Goal: Contribute content: Contribute content

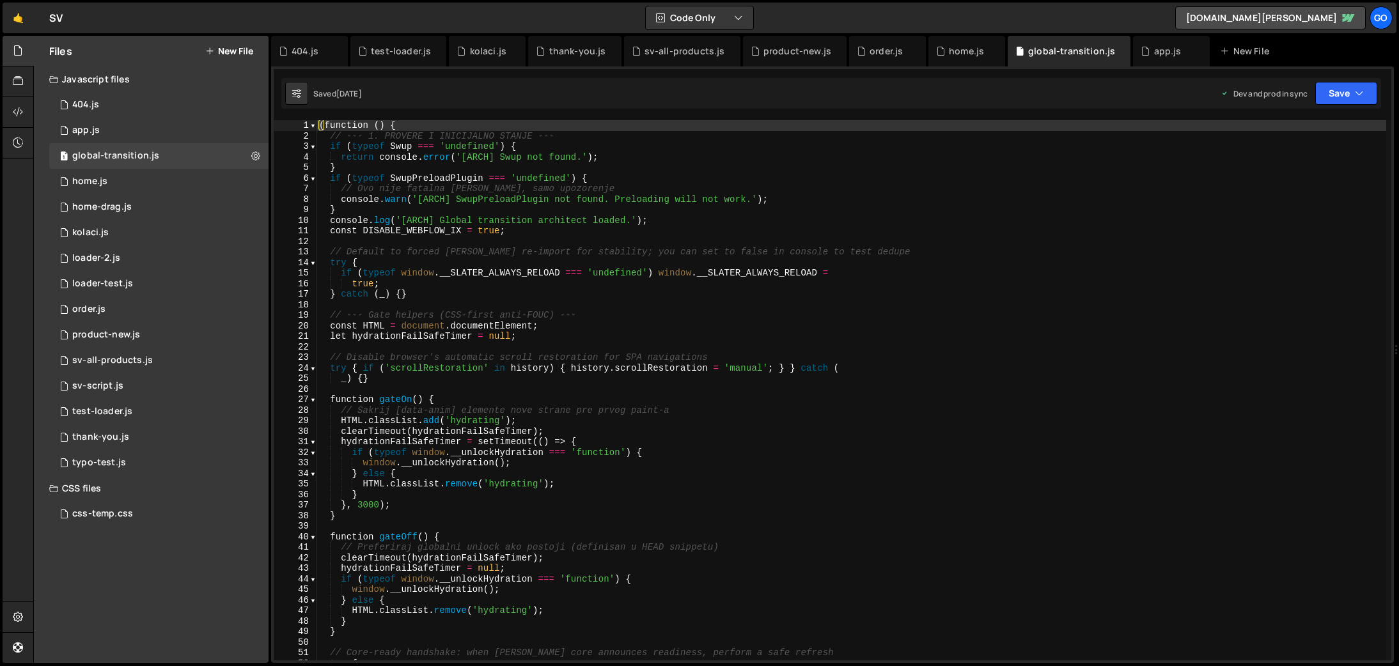
click at [703, 263] on div "( function ( ) { // --- 1. PROVERE I INICIJALNO STANJE --- if ( typeof Swup ===…" at bounding box center [851, 400] width 1070 height 561
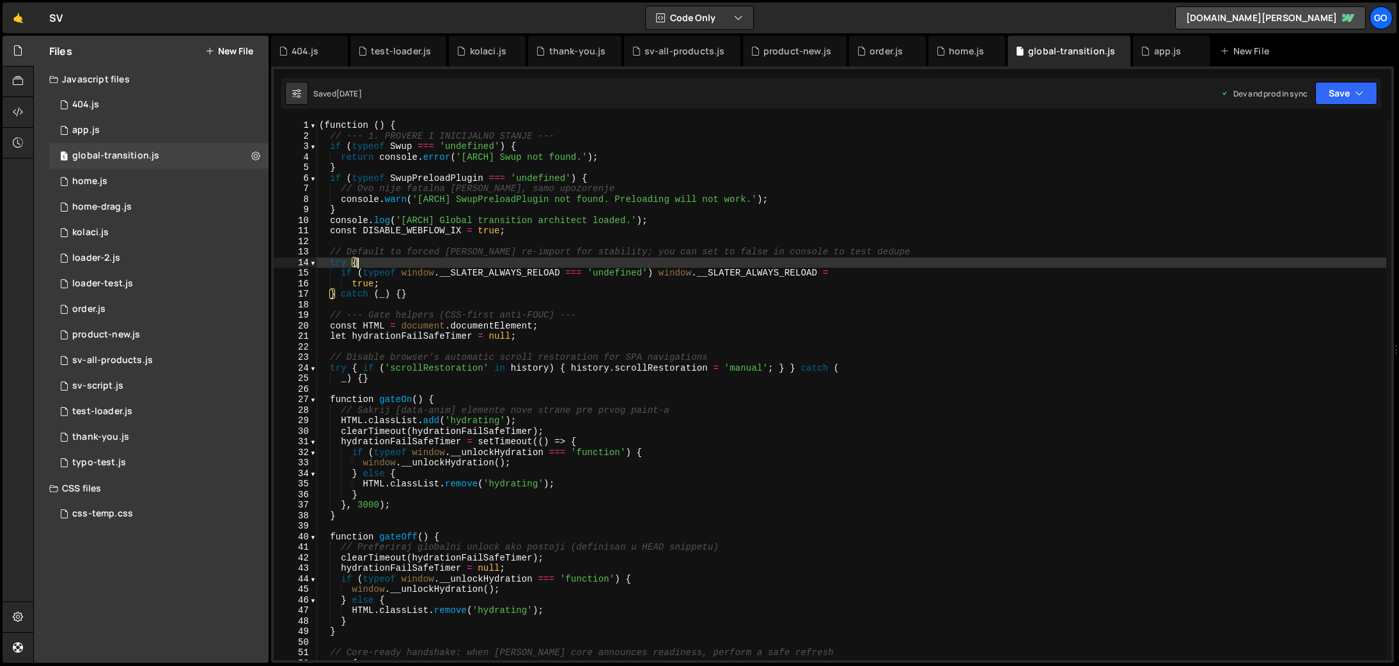
type textarea "})();"
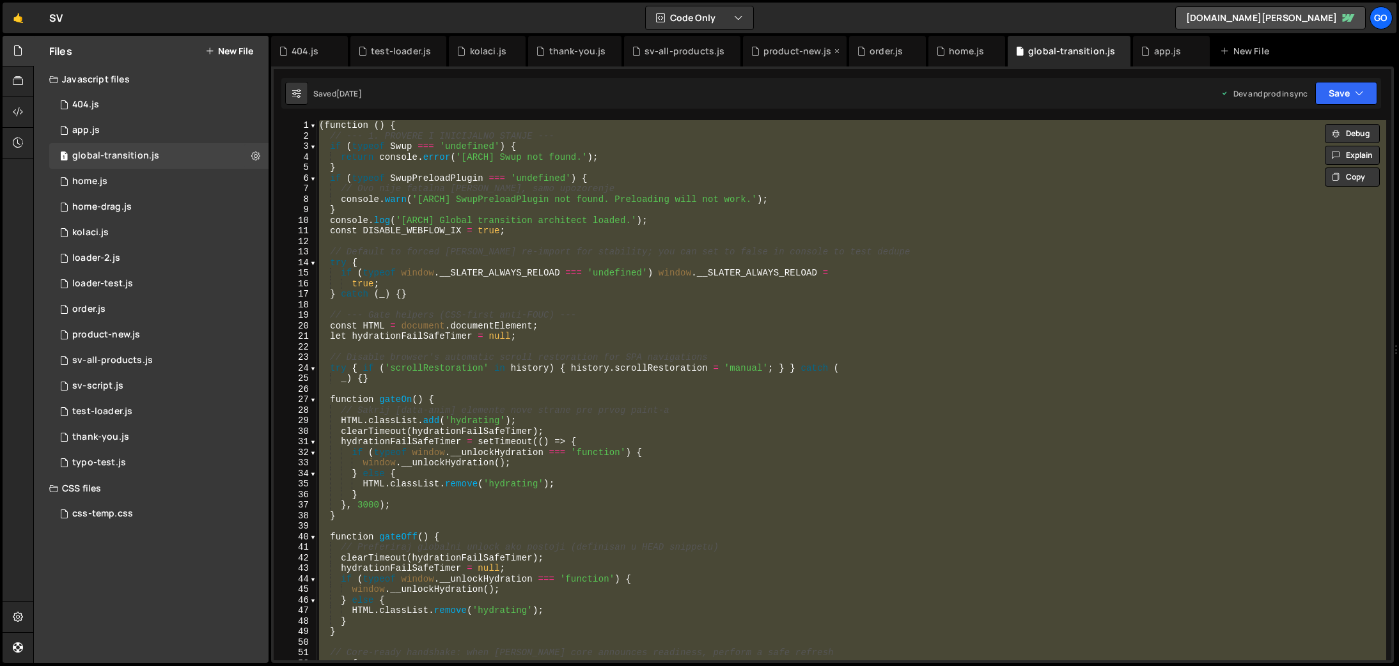
click at [768, 49] on div "product-new.js" at bounding box center [797, 51] width 68 height 13
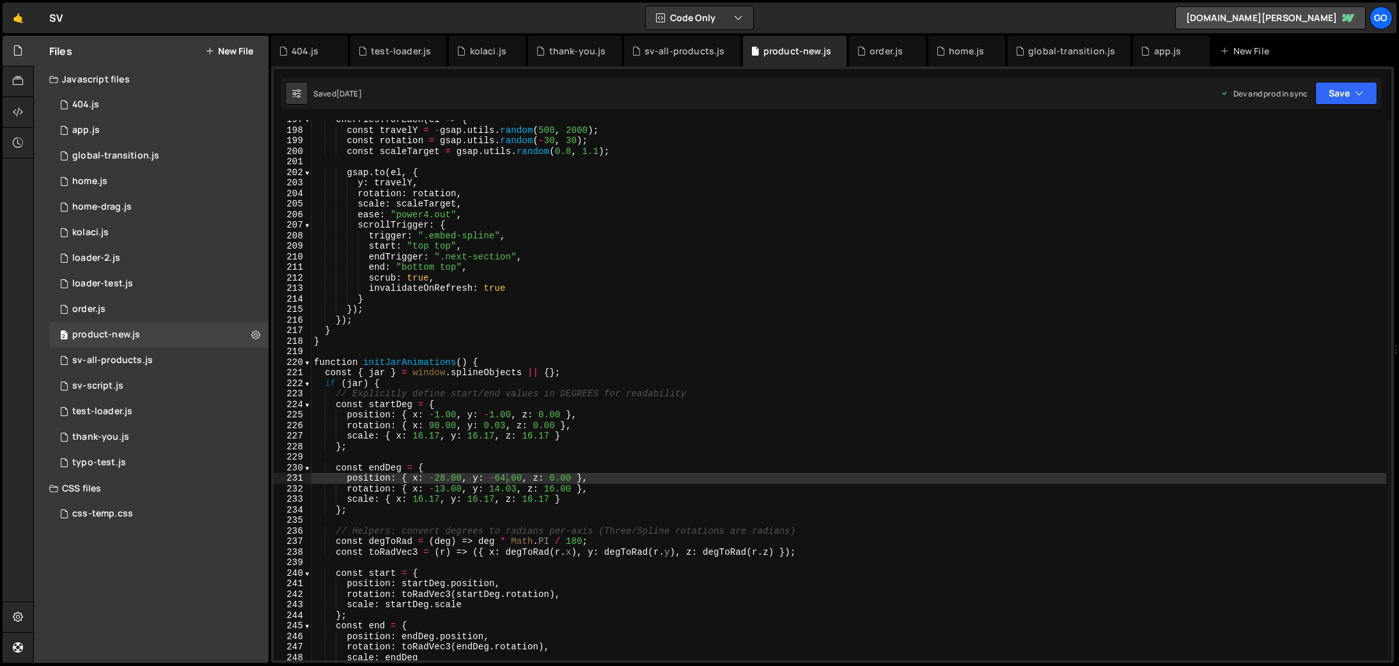
scroll to position [2073, 0]
click at [764, 238] on div "cherries . forEach ( el => { const travelY = - gsap . utils . random ( 500 , 20…" at bounding box center [848, 394] width 1075 height 561
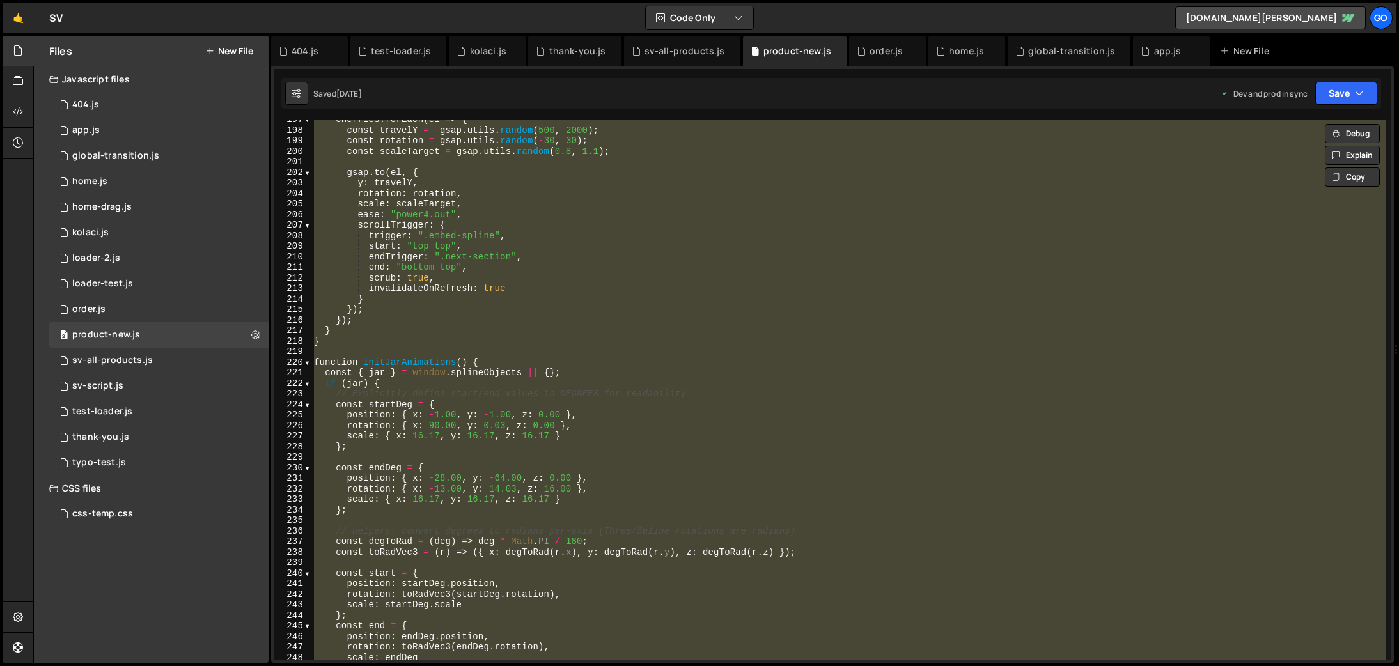
click at [477, 316] on div "cherries . forEach ( el => { const travelY = - gsap . utils . random ( 500 , 20…" at bounding box center [848, 390] width 1075 height 540
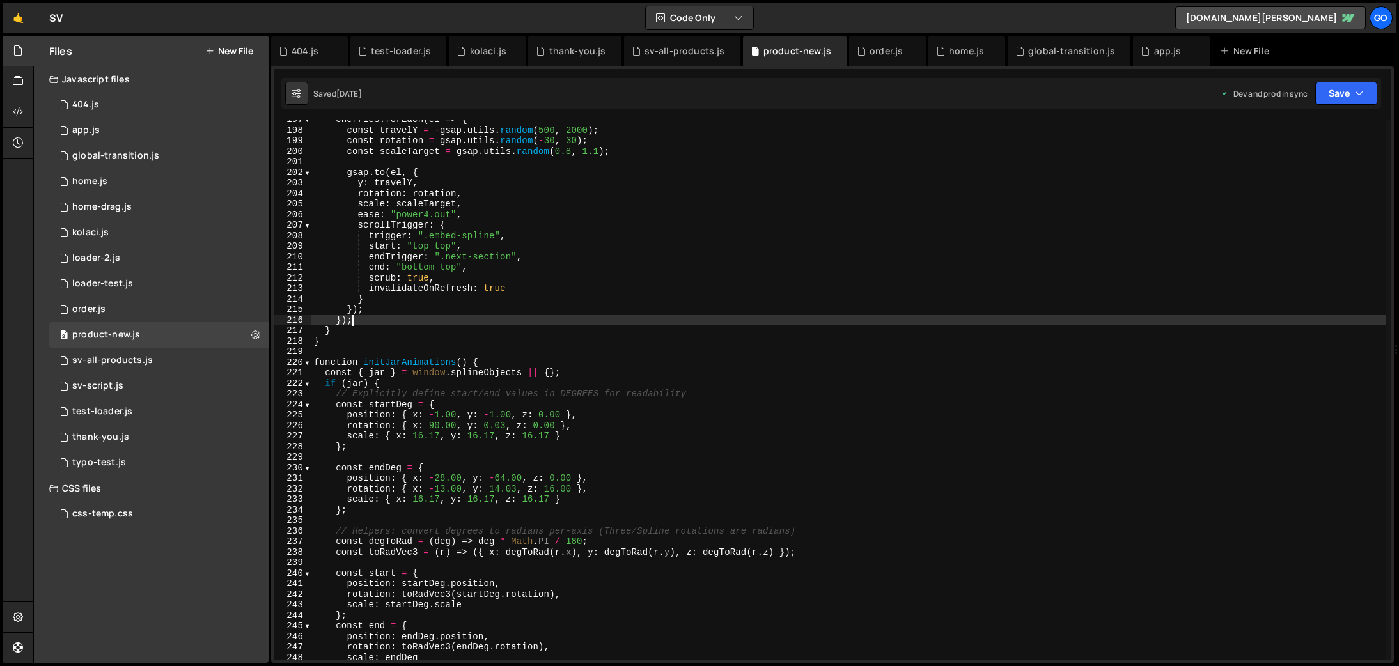
type textarea "console.log('📄 Product-4.js loaded and ready');"
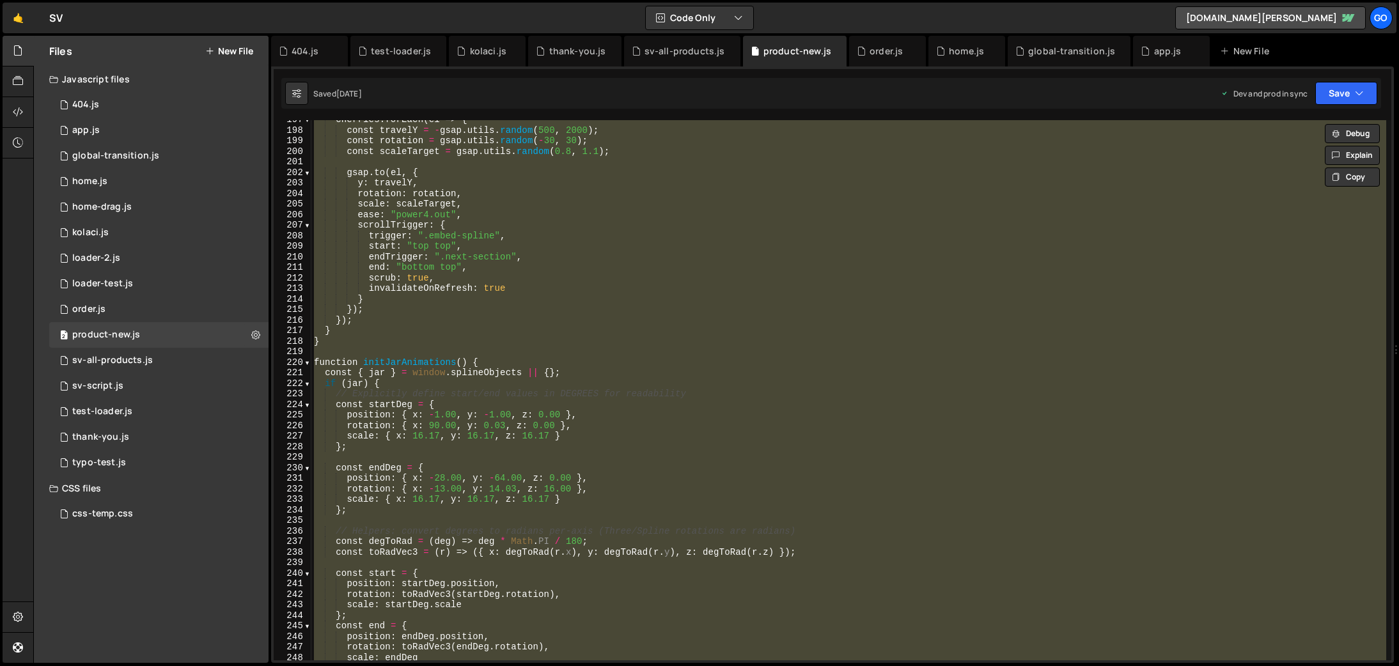
paste textarea
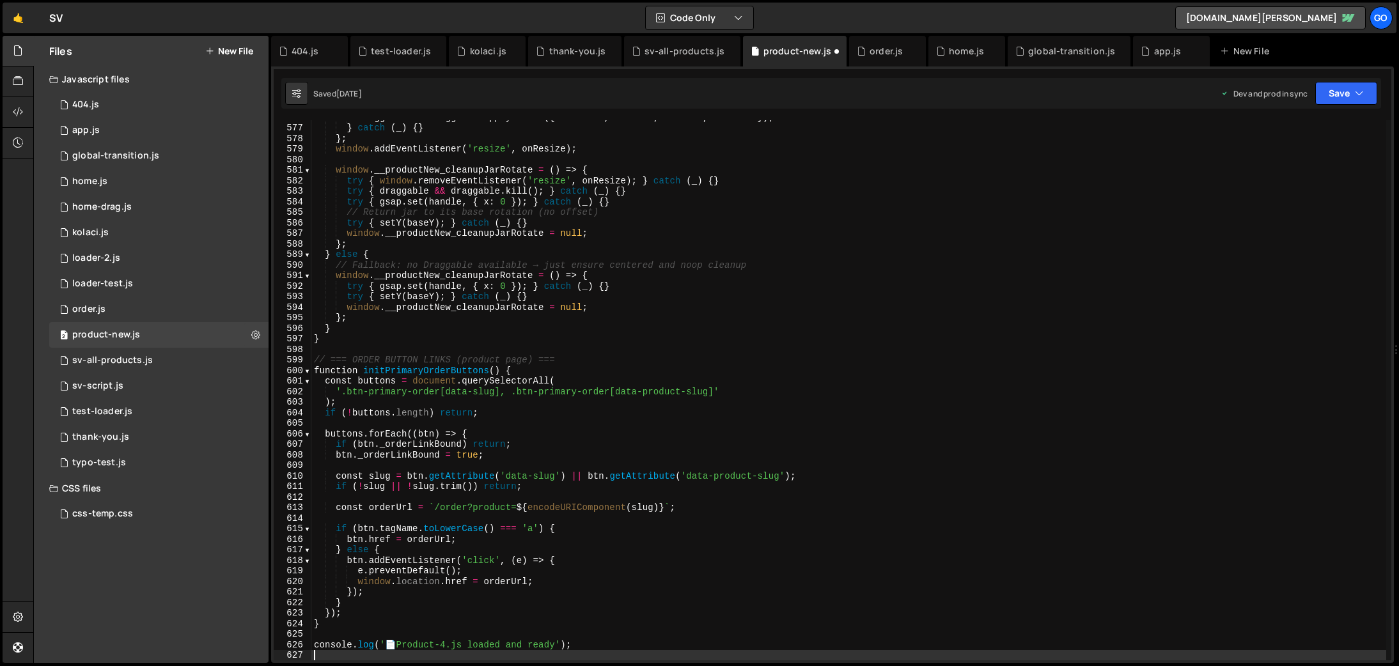
scroll to position [6073, 0]
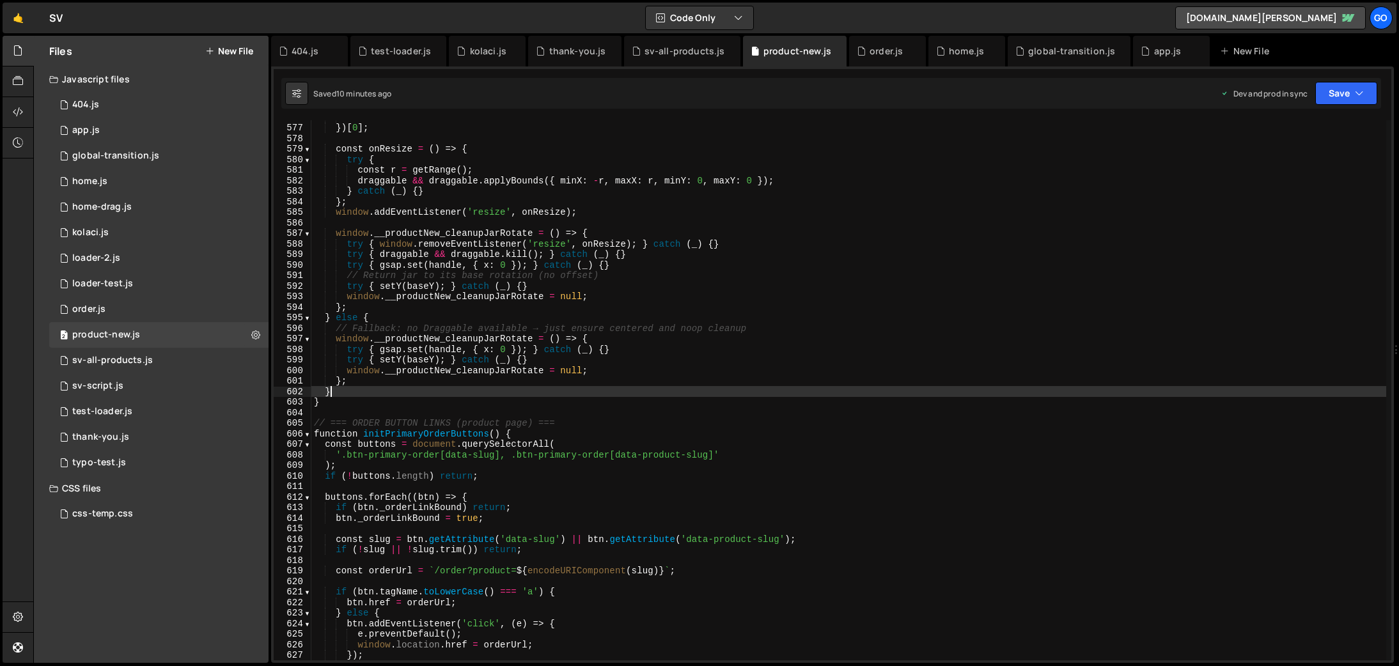
click at [521, 395] on div "allowContextMenu : true }) [ 0 ] ; const onResize = ( ) => { try { const r = ge…" at bounding box center [848, 392] width 1075 height 561
type textarea "console.log('📄 Product-4.js loaded and ready');"
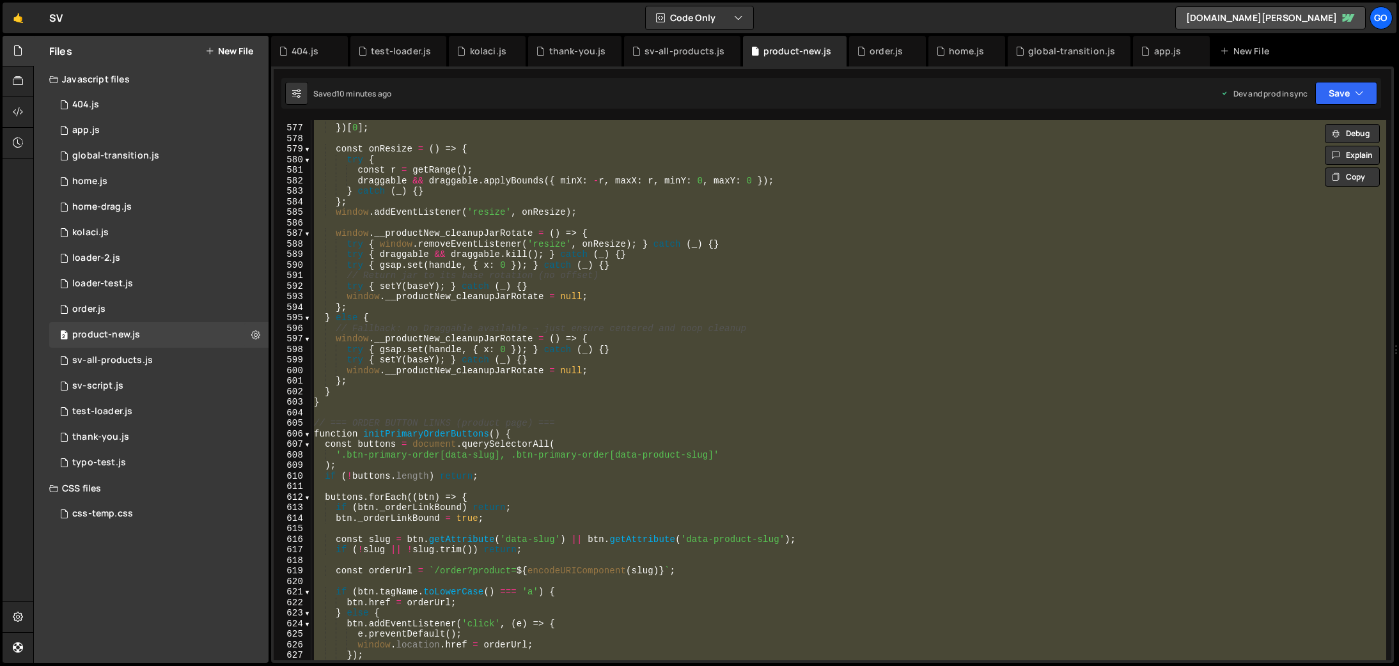
paste textarea
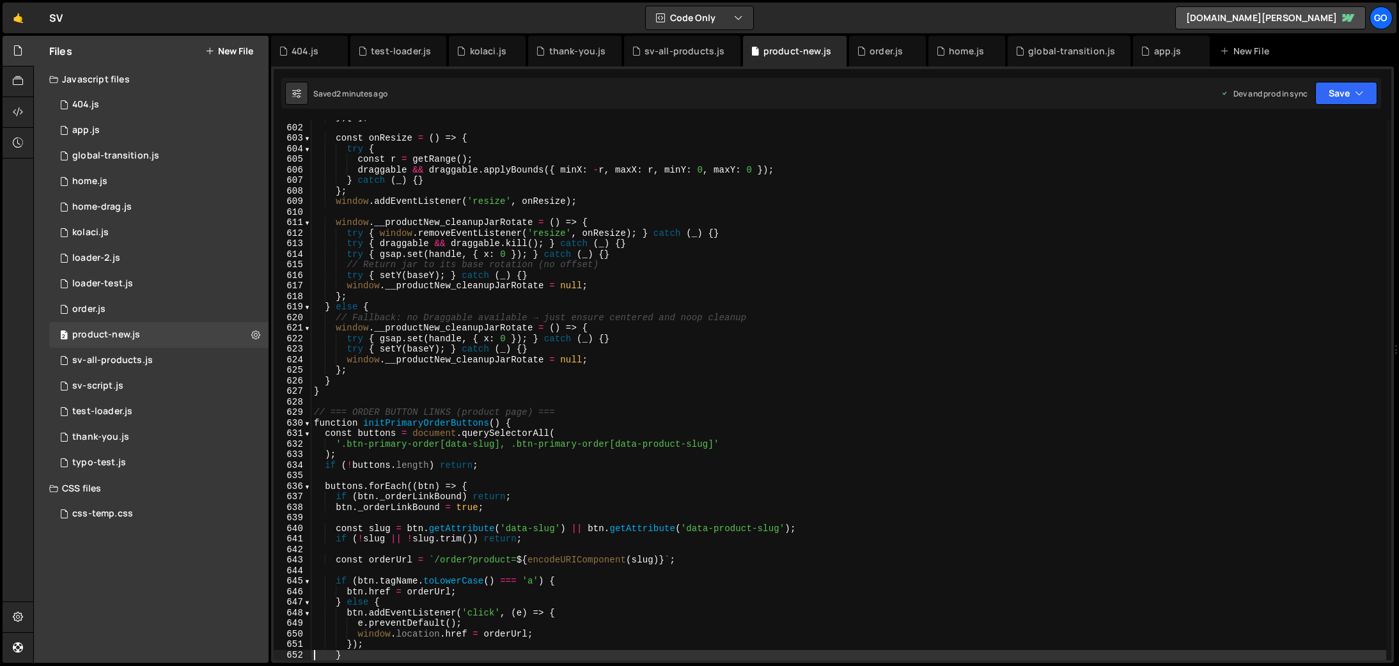
click at [474, 328] on div "}) [ 0 ] ; const onResize = ( ) => { try { const r = getRange ( ) ; draggable &…" at bounding box center [848, 392] width 1075 height 561
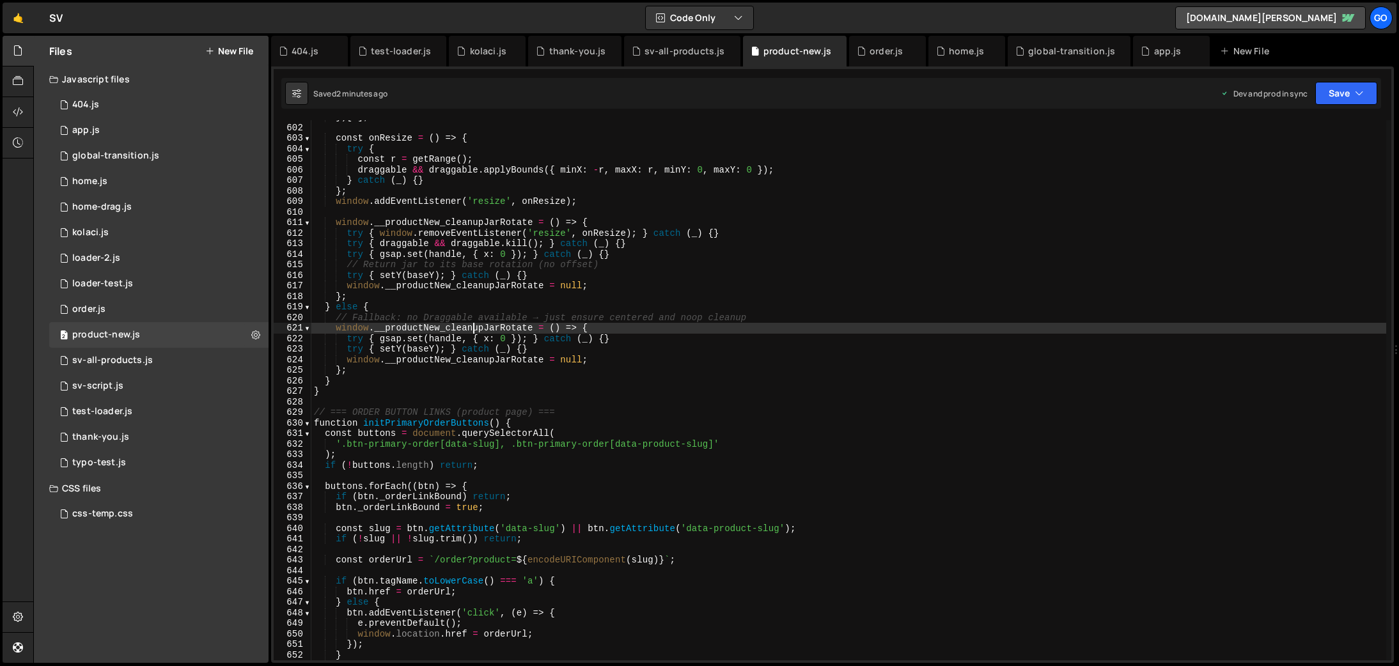
type textarea "console.log('📄 Product-4.js loaded and ready');"
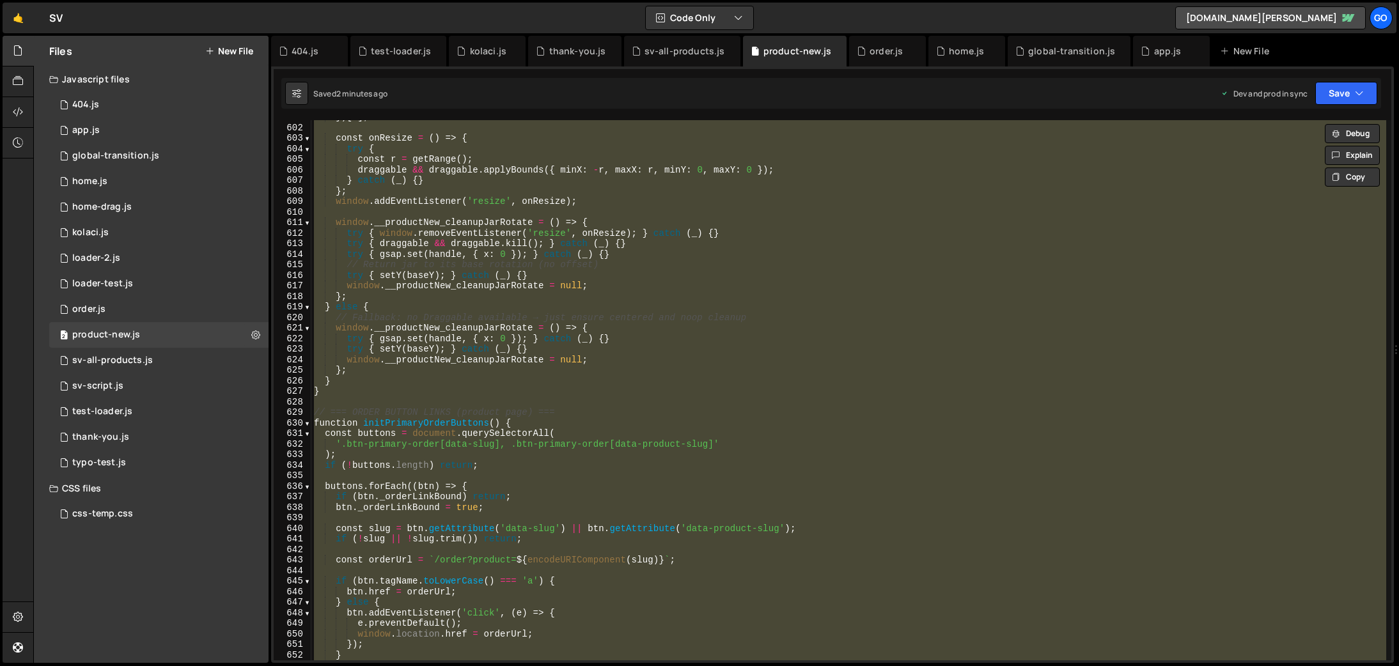
paste textarea
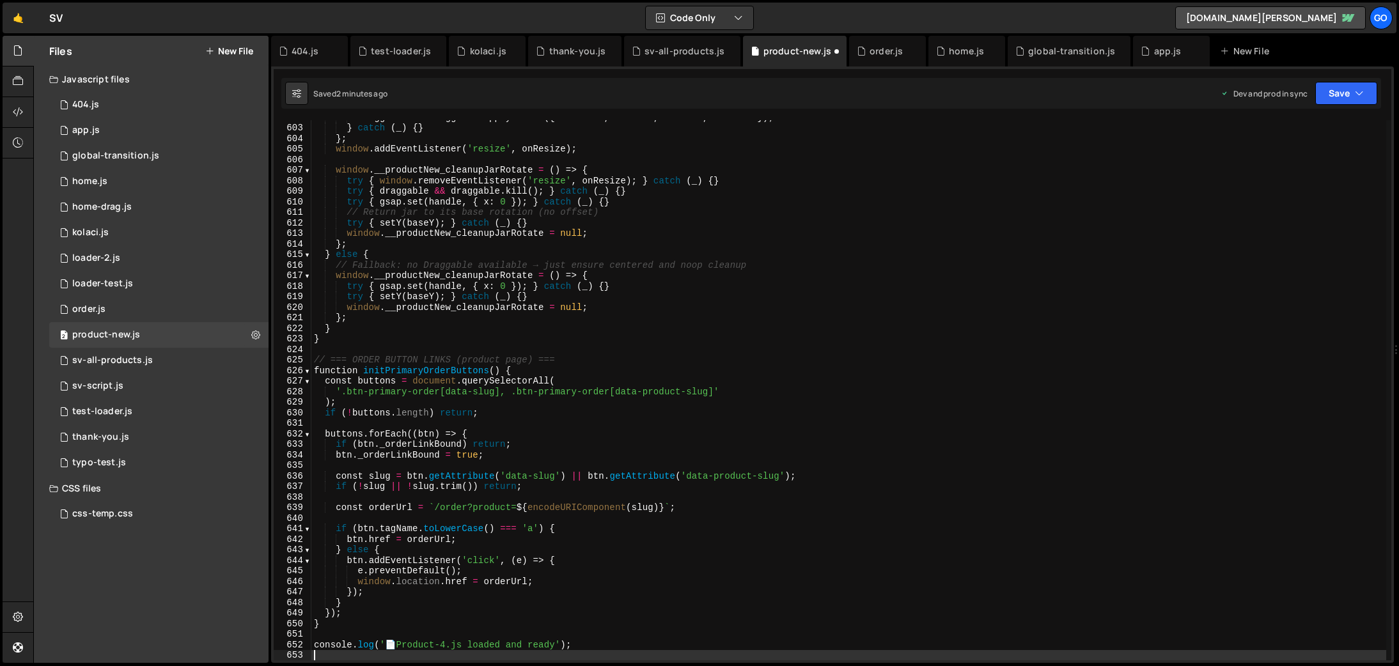
type textarea "} else {"
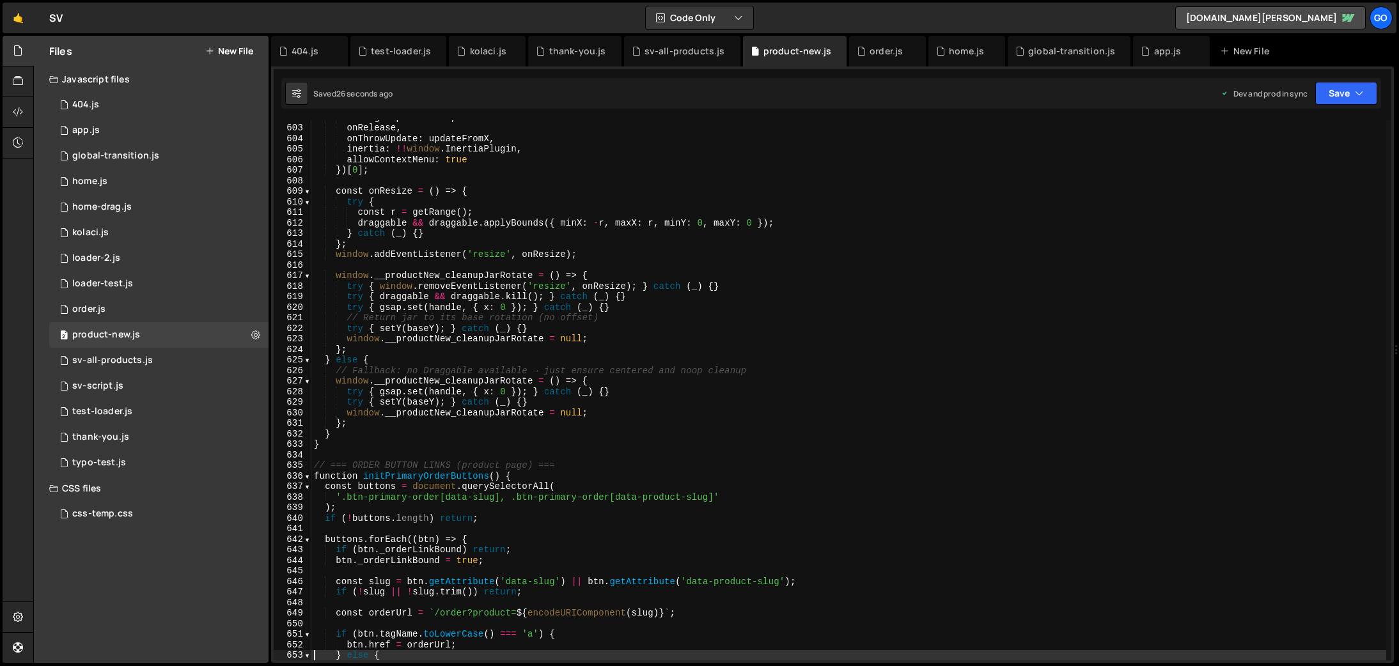
click at [586, 529] on div "onDrag : updateFromX , onRelease , onThrowUpdate : updateFromX , inertia : !! w…" at bounding box center [848, 392] width 1075 height 561
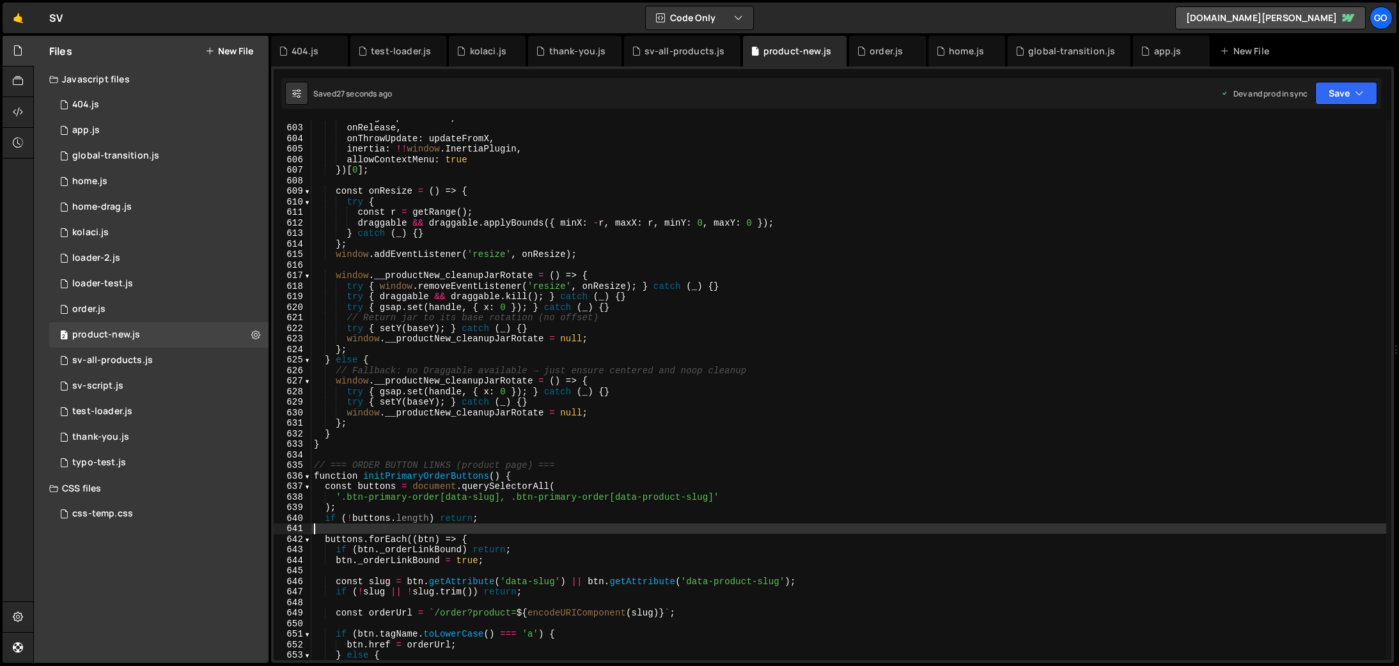
type textarea "console.log('📄 Product-4.js loaded and ready');"
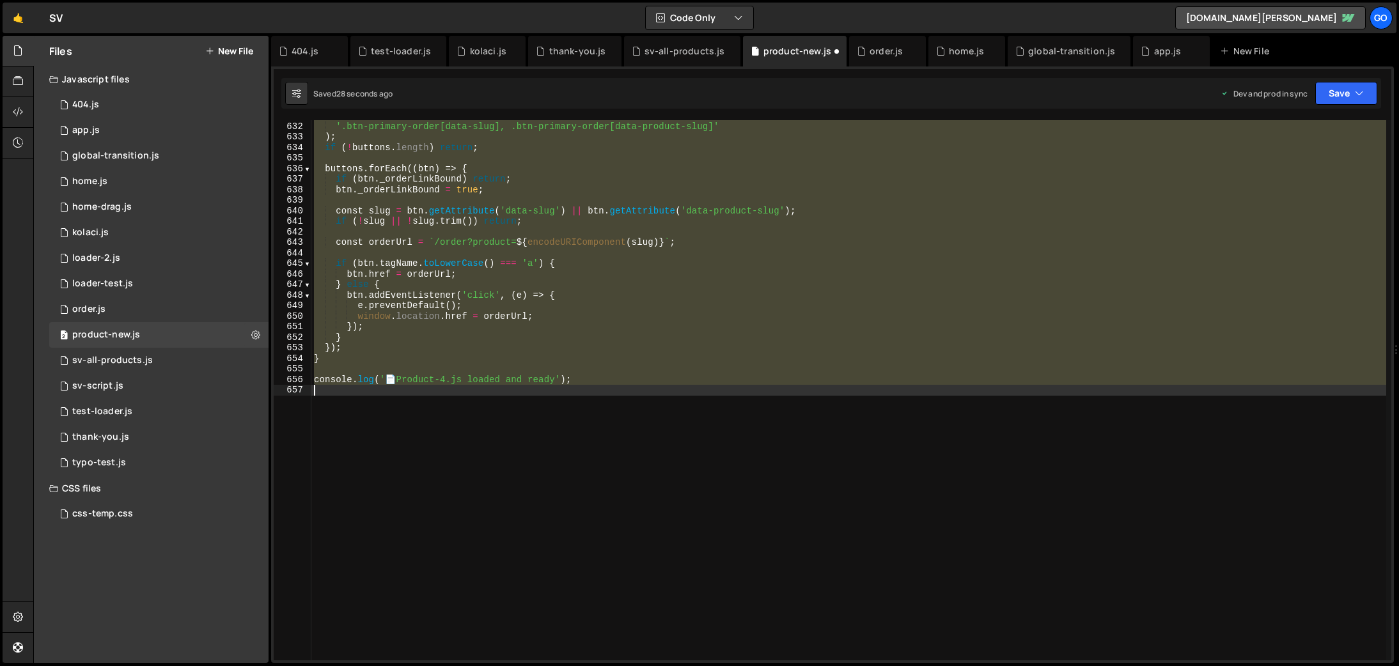
scroll to position [6655, 0]
click at [586, 529] on div "const buttons = document . querySelectorAll ( '.btn-primary-order[data-slug], .…" at bounding box center [848, 390] width 1075 height 540
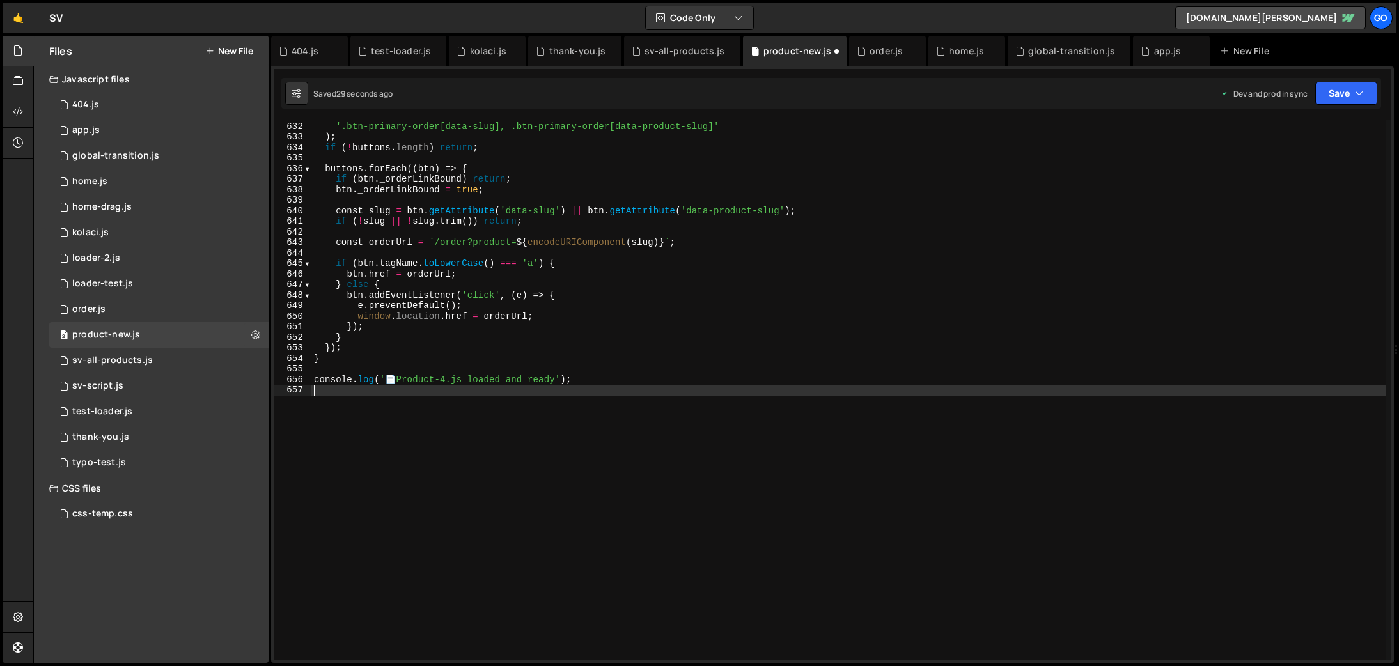
type textarea "console.log('📄 Product-4.js loaded and ready');"
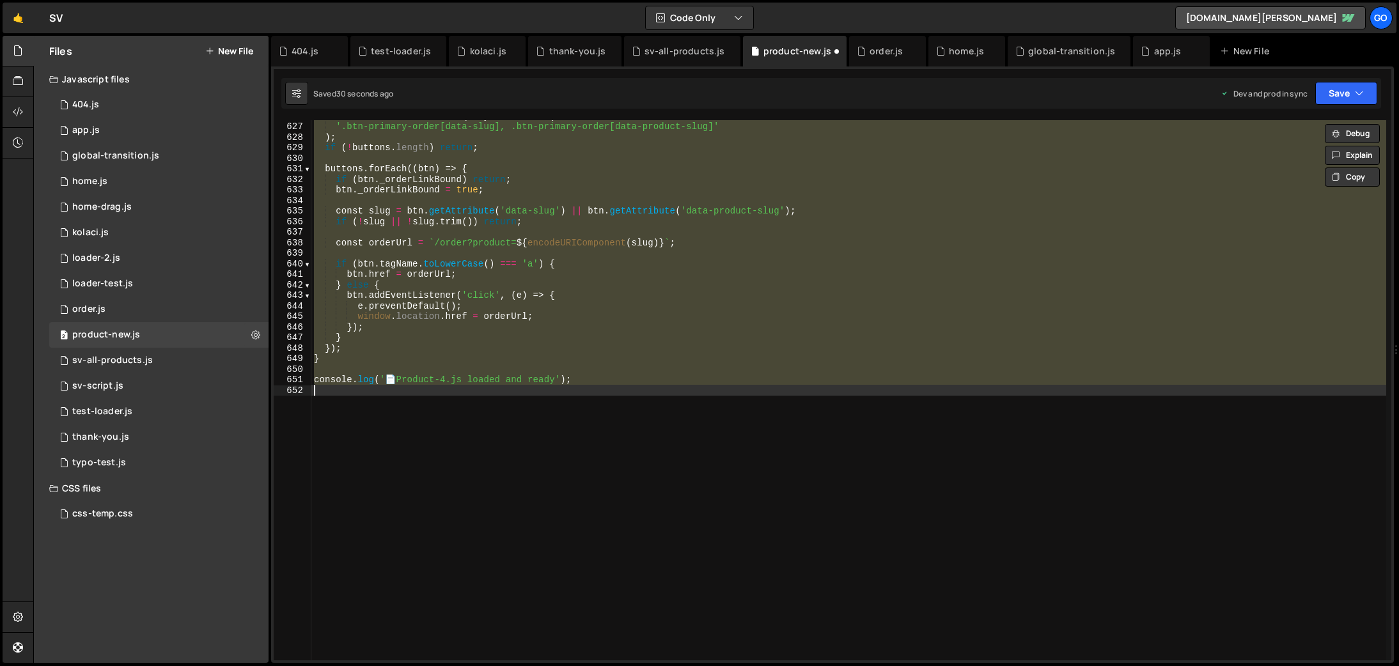
scroll to position [6402, 0]
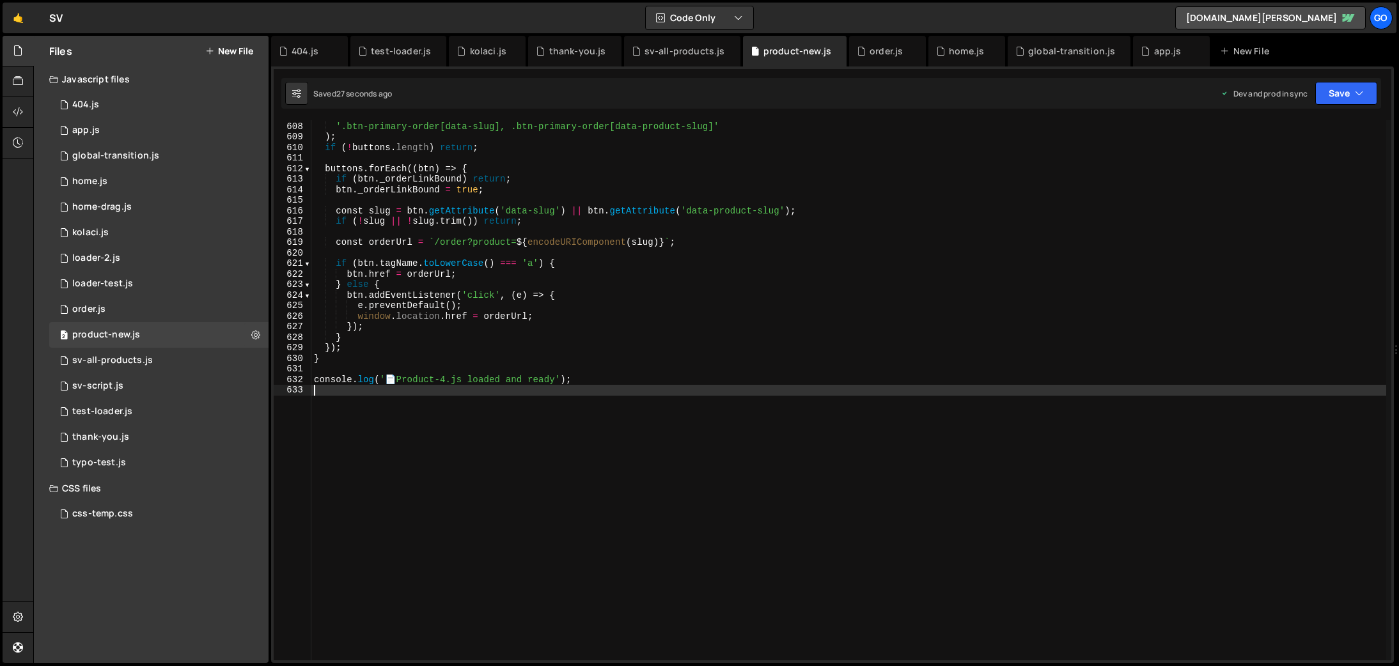
click at [533, 525] on div "const buttons = document . querySelectorAll ( '.btn-primary-order[data-slug], .…" at bounding box center [848, 391] width 1075 height 561
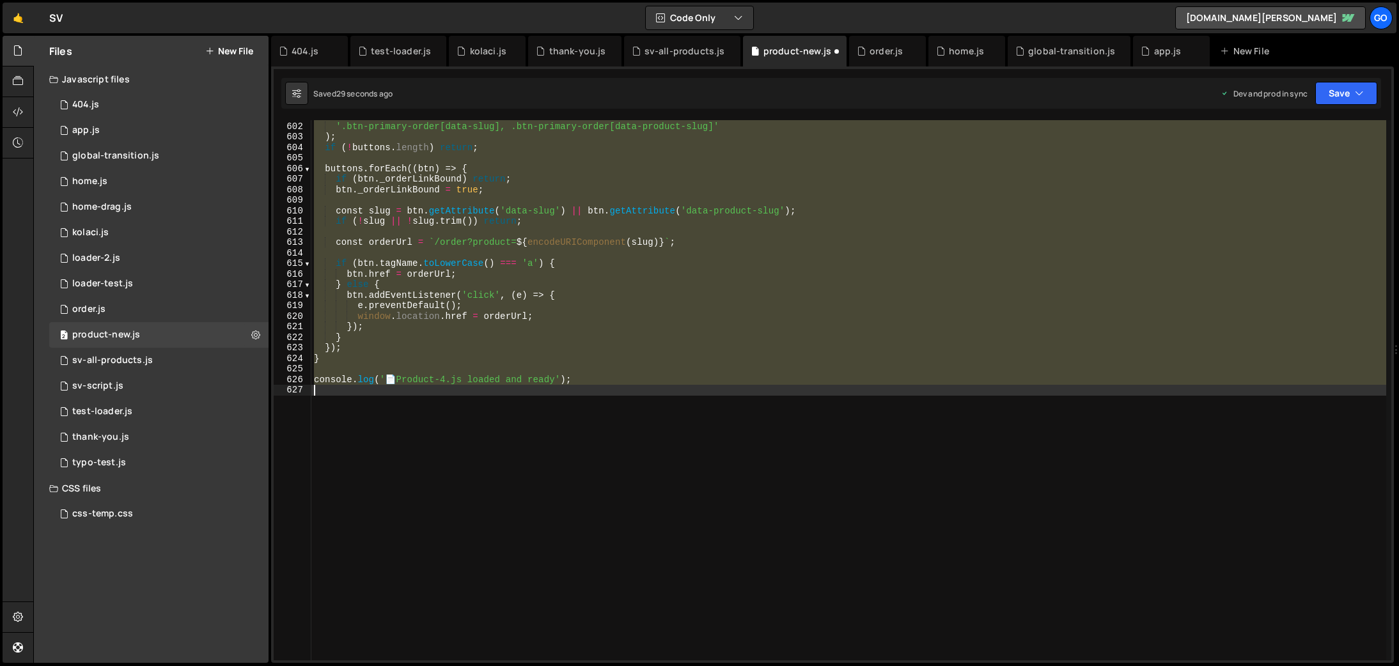
scroll to position [6339, 0]
type textarea "});"
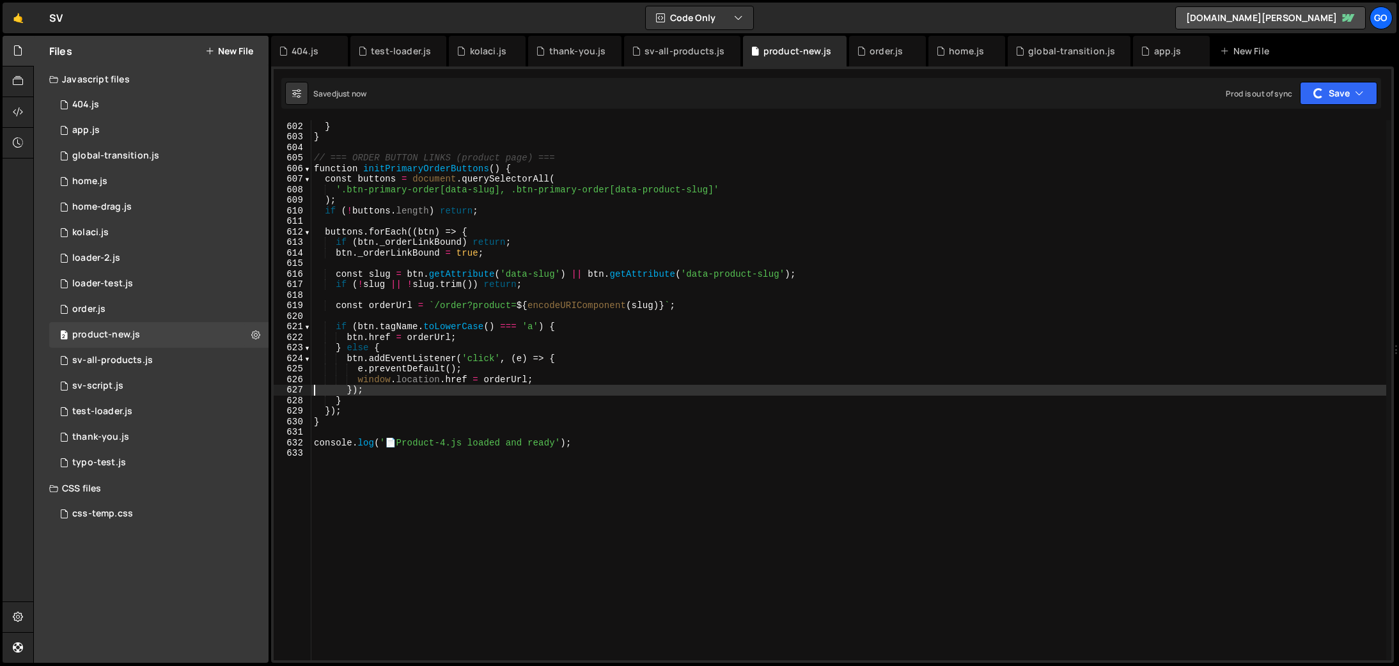
click at [532, 524] on div "} ; } } // === ORDER BUTTON LINKS (product page) === function initPrimaryOrderB…" at bounding box center [848, 391] width 1075 height 561
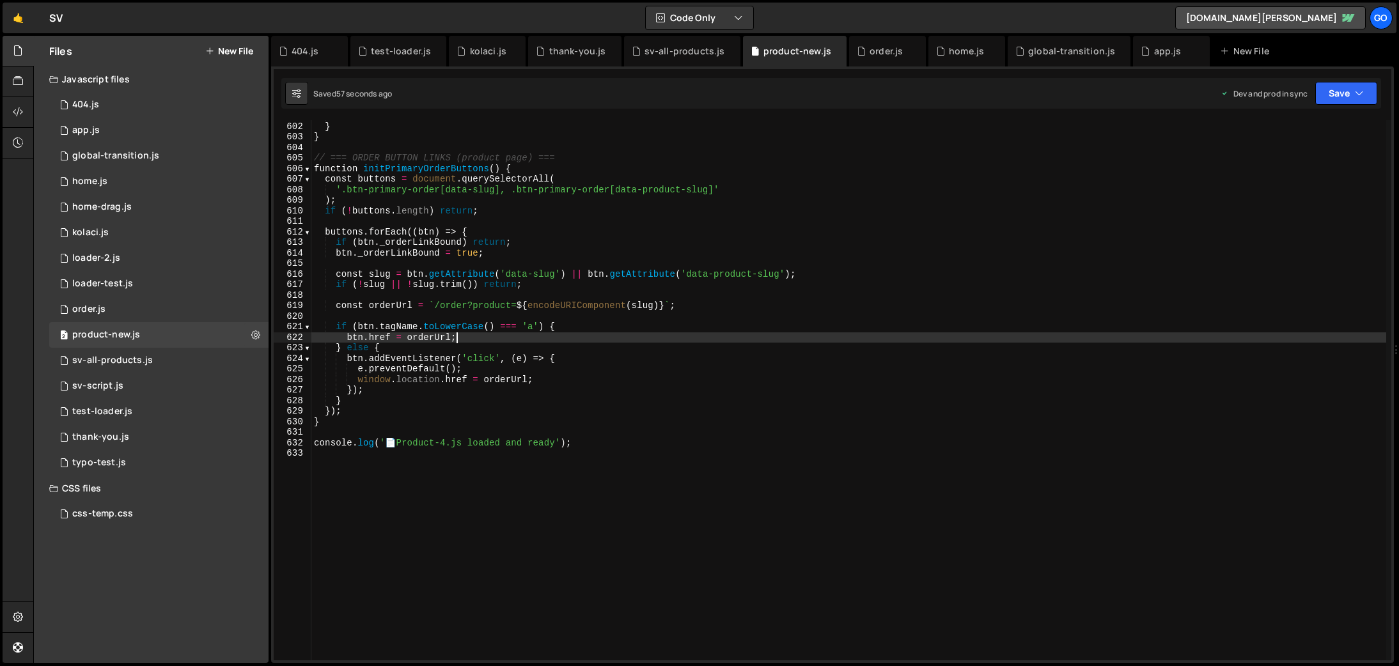
click at [552, 339] on div "} ; } } // === ORDER BUTTON LINKS (product page) === function initPrimaryOrderB…" at bounding box center [848, 391] width 1075 height 561
type textarea "console.log('📄 Product-4.js loaded and ready');"
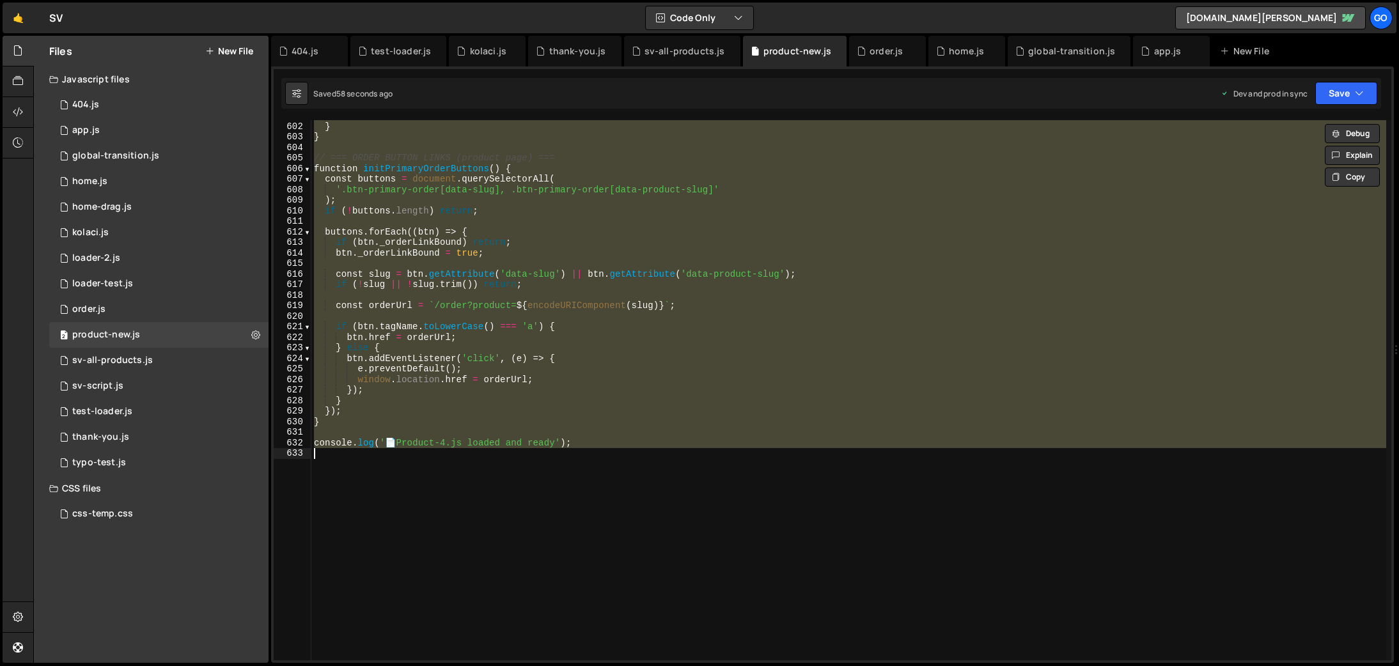
paste textarea
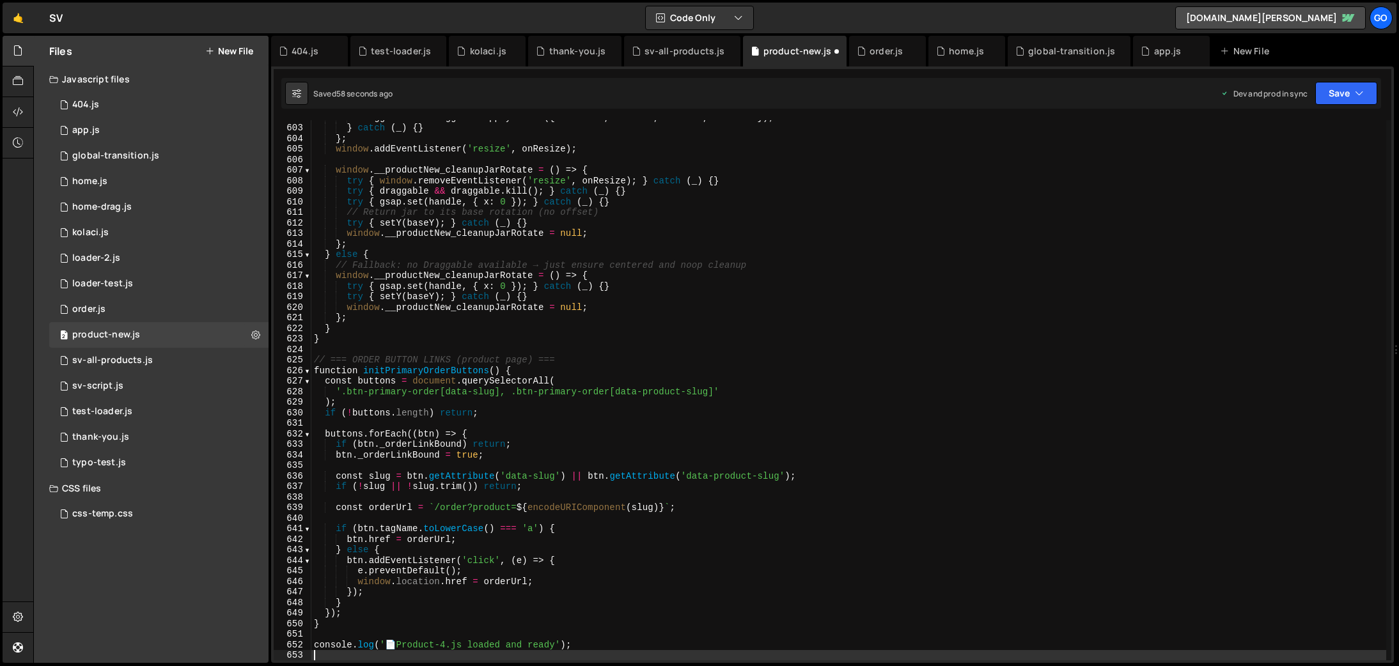
scroll to position [6348, 0]
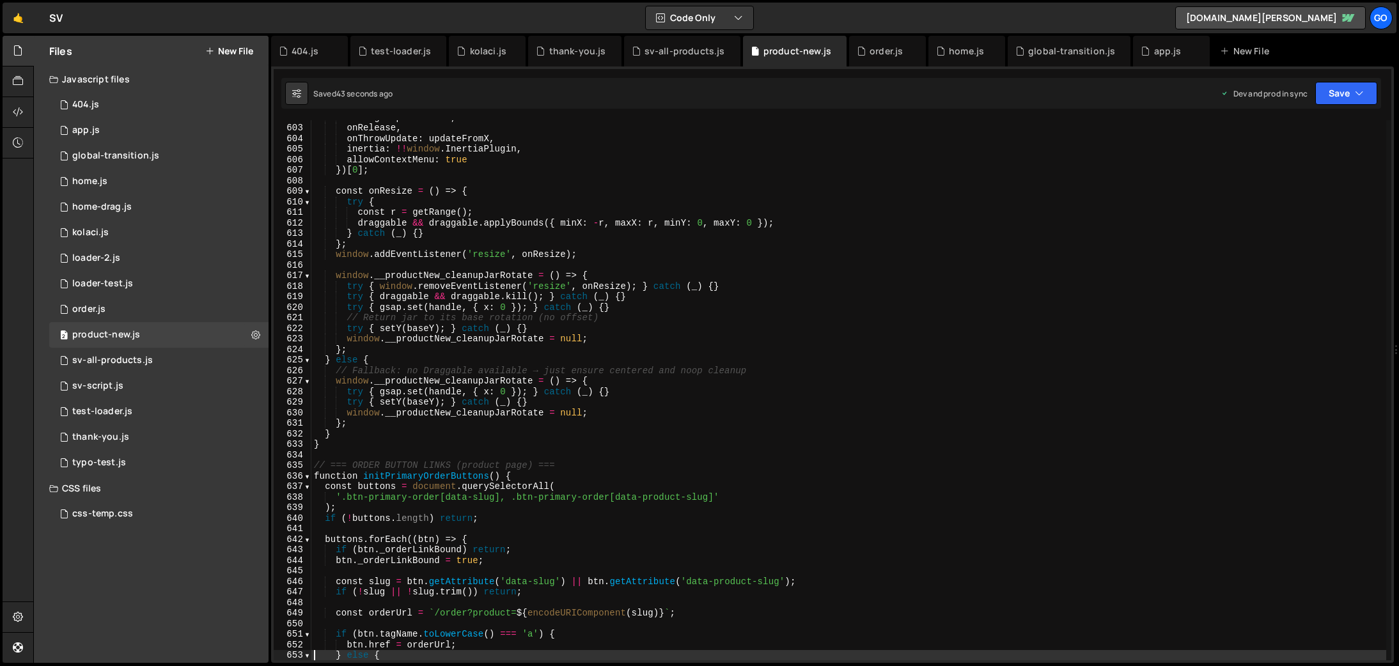
type textarea "console.log('📄 Product-4.js loaded and ready');"
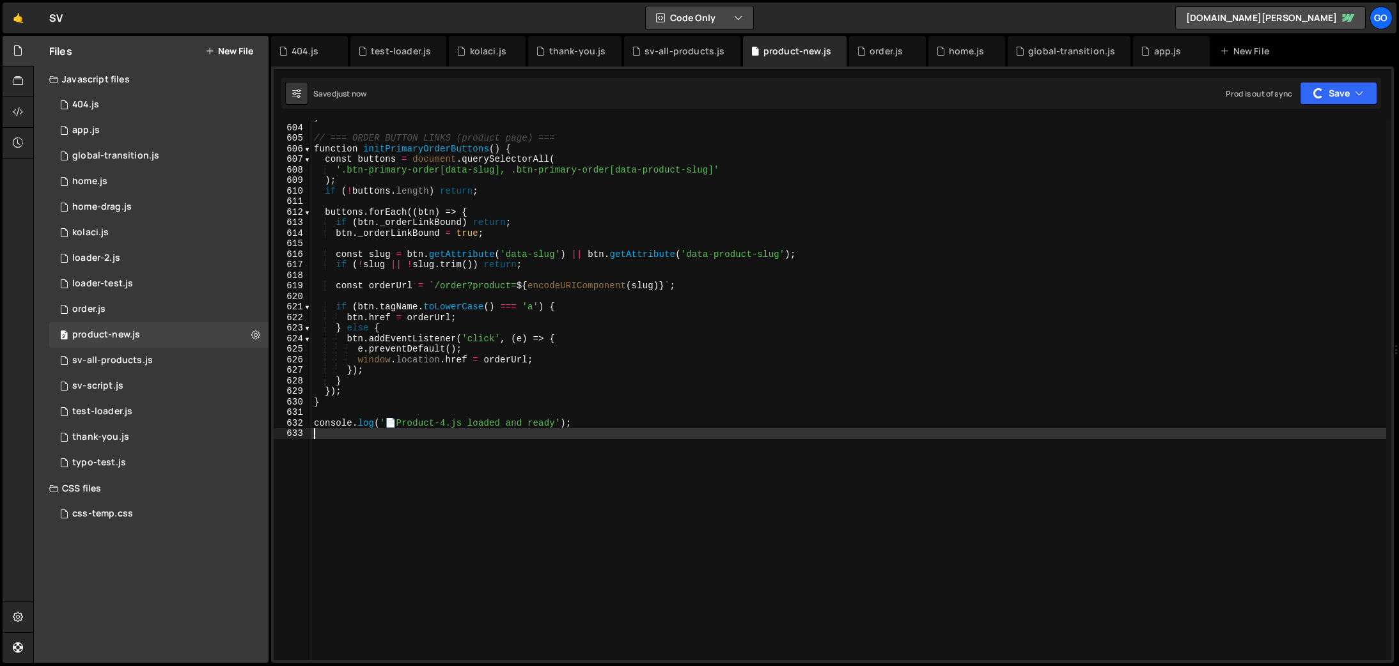
scroll to position [6369, 0]
